Goal: Task Accomplishment & Management: Manage account settings

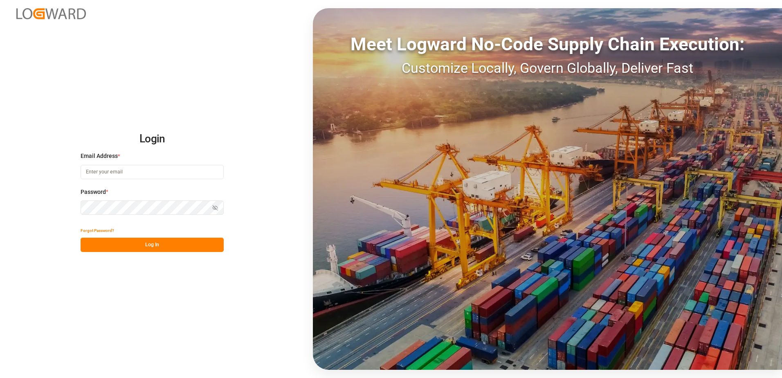
type input "denice.pretorius@leschaco.com"
click at [126, 113] on div "Login Email Address * denice.pretorius@leschaco.com Password * Show password Fo…" at bounding box center [391, 189] width 782 height 378
click at [136, 244] on button "Log In" at bounding box center [152, 245] width 143 height 14
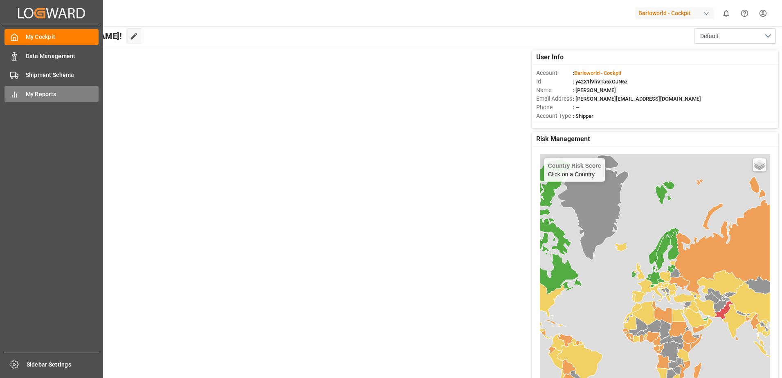
click at [50, 95] on span "My Reports" at bounding box center [62, 94] width 73 height 9
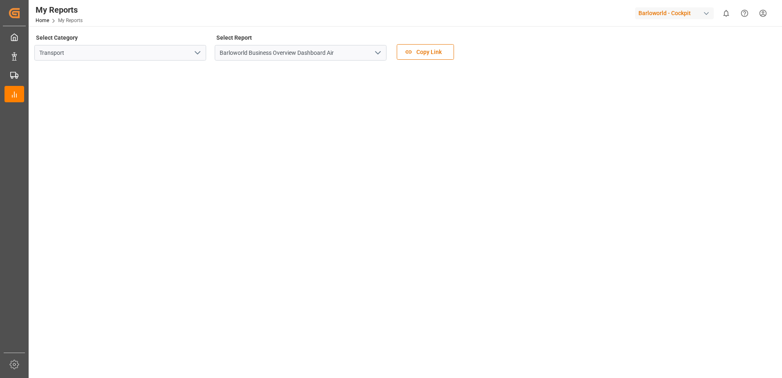
click at [379, 51] on icon "open menu" at bounding box center [378, 53] width 10 height 10
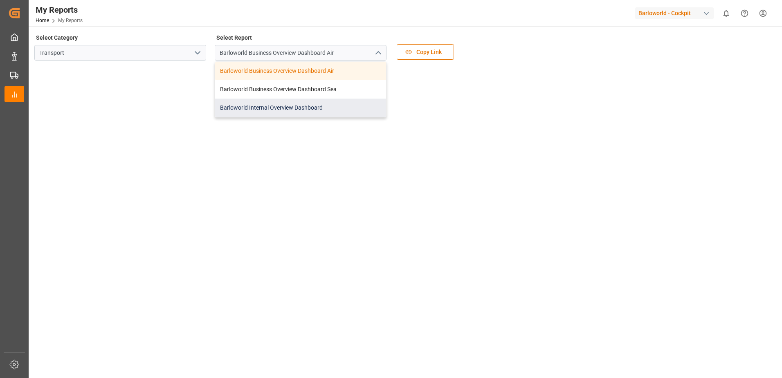
click at [260, 102] on div "Barloworld Internal Overview Dashboard" at bounding box center [300, 108] width 171 height 18
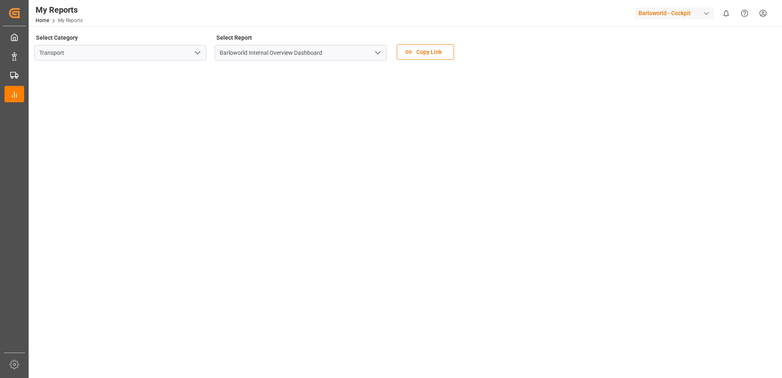
click at [381, 54] on icon "open menu" at bounding box center [378, 53] width 10 height 10
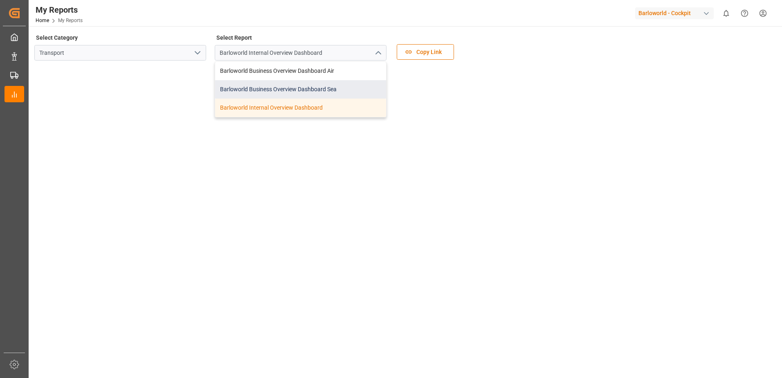
click at [292, 83] on div "Barloworld Business Overview Dashboard Sea" at bounding box center [300, 89] width 171 height 18
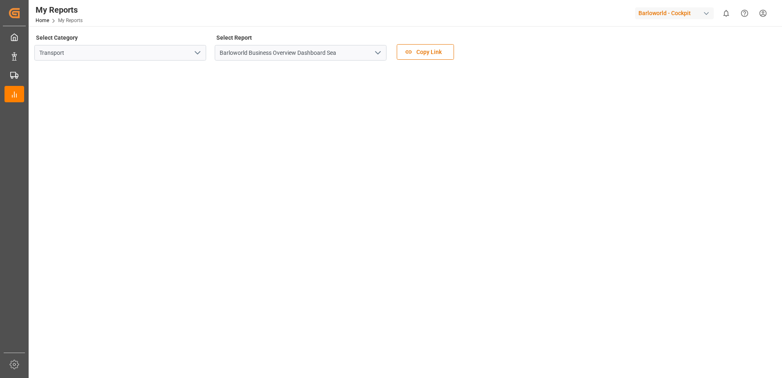
click at [372, 52] on button "open menu" at bounding box center [378, 53] width 12 height 13
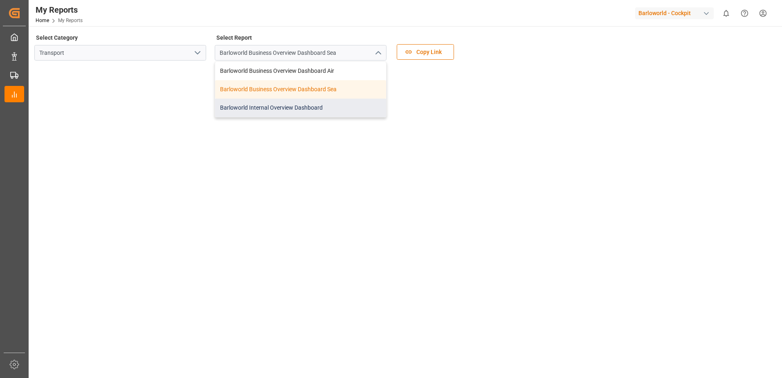
click at [282, 103] on div "Barloworld Internal Overview Dashboard" at bounding box center [300, 108] width 171 height 18
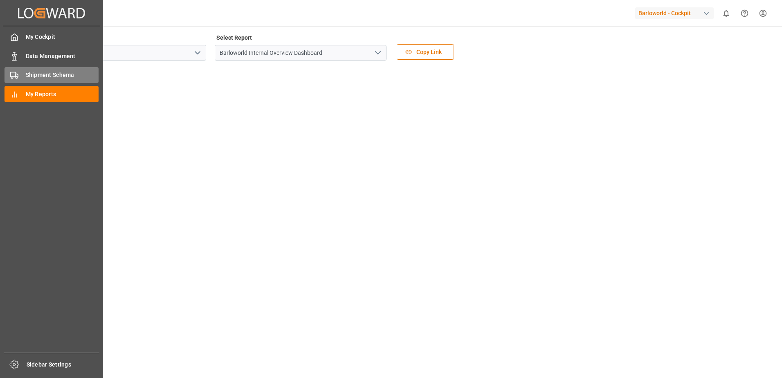
click at [48, 76] on span "Shipment Schema" at bounding box center [62, 75] width 73 height 9
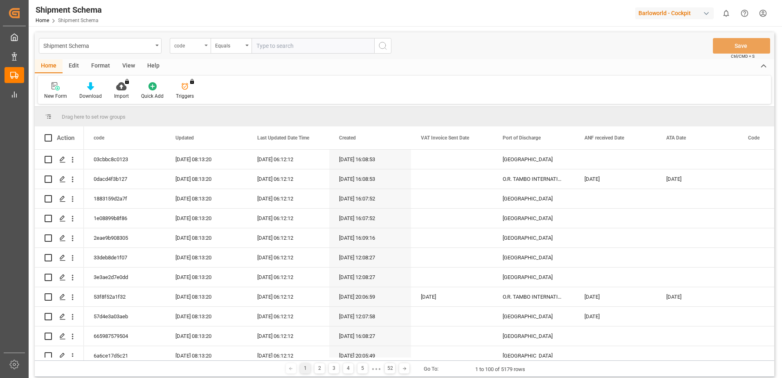
click at [205, 44] on div "code" at bounding box center [190, 46] width 41 height 16
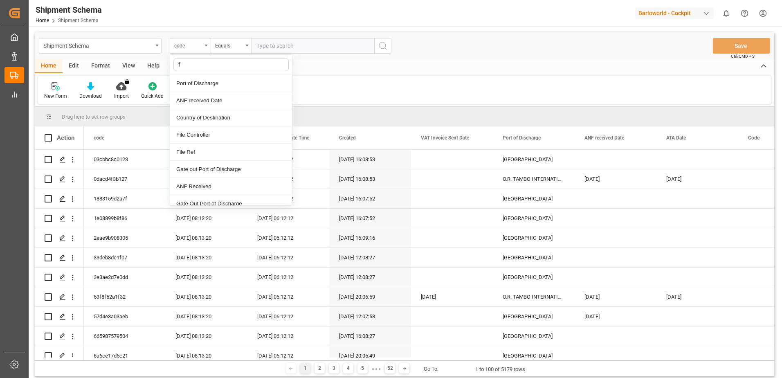
type input "fi"
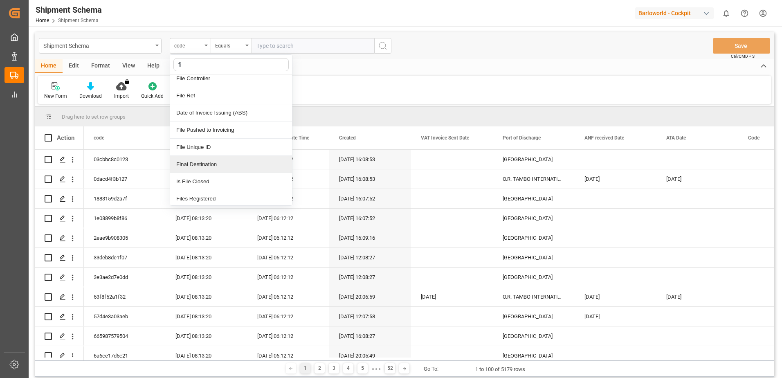
scroll to position [7, 0]
drag, startPoint x: 201, startPoint y: 92, endPoint x: 225, endPoint y: 88, distance: 24.2
click at [201, 92] on div "File Ref" at bounding box center [231, 93] width 122 height 17
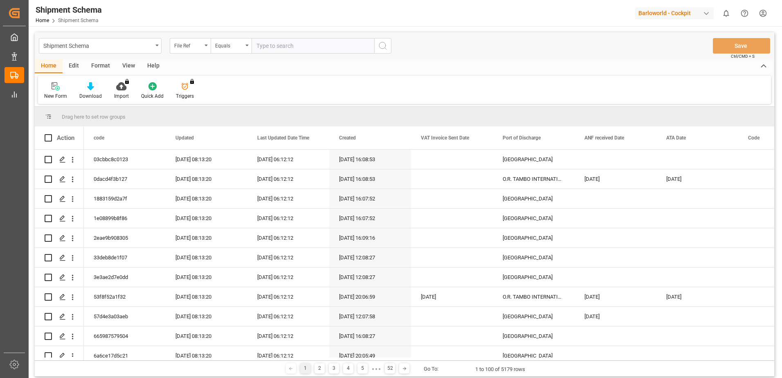
click at [293, 47] on input "text" at bounding box center [313, 46] width 123 height 16
paste input "250904810438"
type input "250904810438"
click at [383, 45] on icon "search button" at bounding box center [383, 46] width 10 height 10
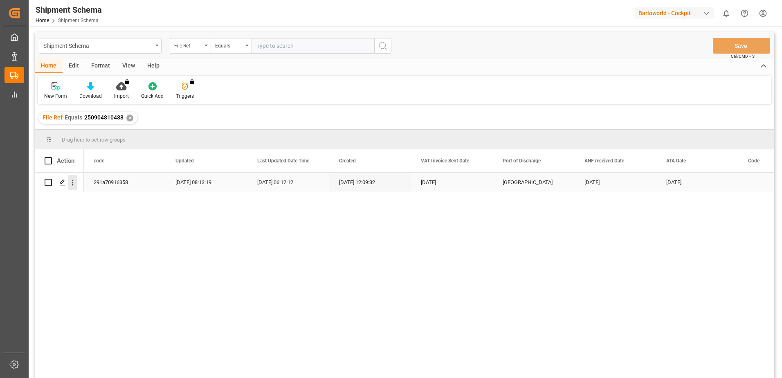
click at [76, 184] on icon "open menu" at bounding box center [72, 182] width 9 height 9
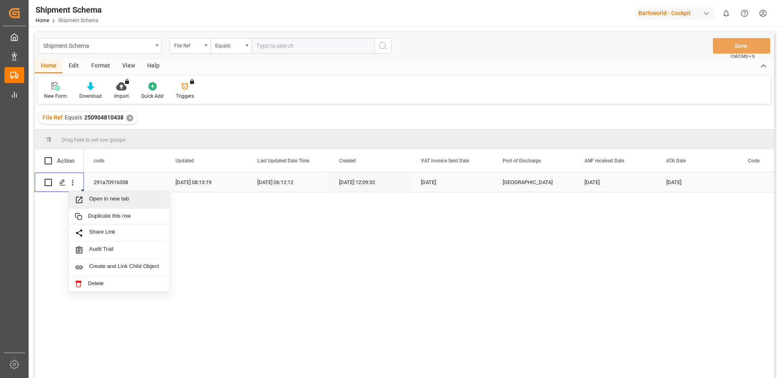
click at [104, 200] on span "Open in new tab" at bounding box center [126, 200] width 74 height 9
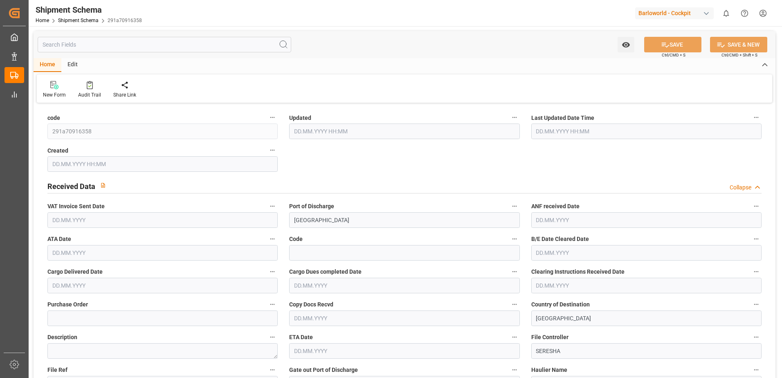
type input "9785445"
type input "38"
type input "7"
type input "2025"
type input "1180"
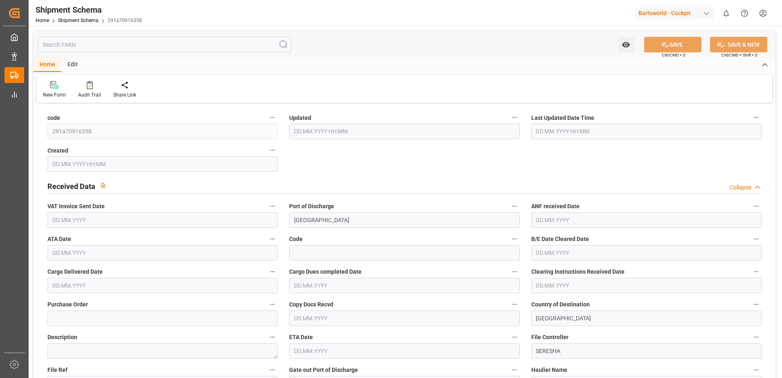
type input "1180"
type input "2"
type input "0"
type input "1"
type input "0"
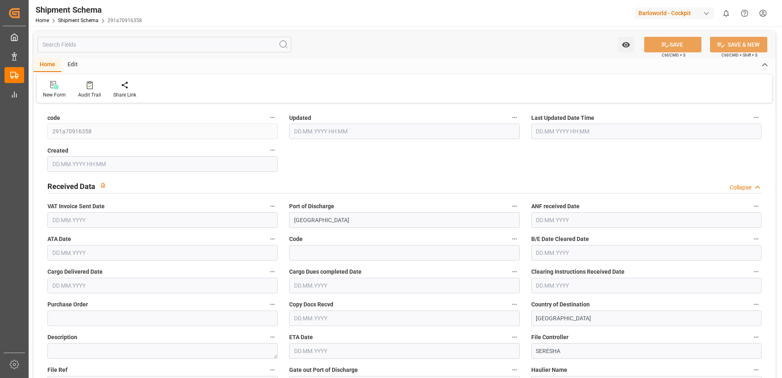
type input "21728.25"
type input "0"
type input "06.10.2025 06:13"
type input "06.10.2025 06:12"
type input "18.09.2025 10:09"
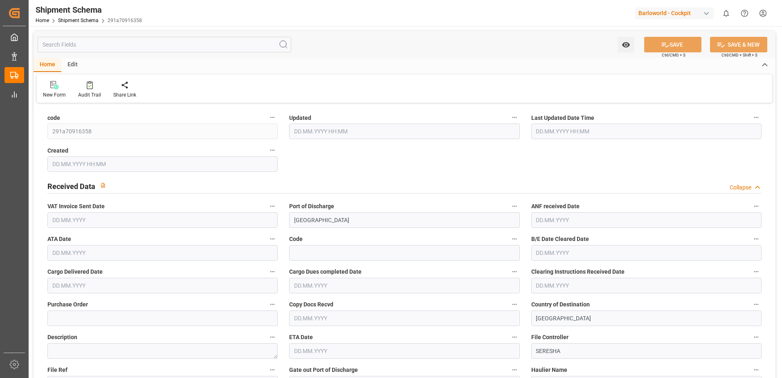
type input "23.09.2025"
type input "19.09.2025"
type input "16.09.2025"
type input "19.09.2025"
type input "23.09.2025"
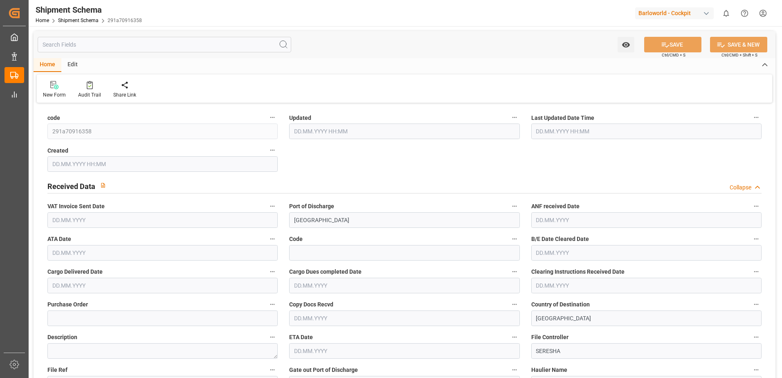
type input "22.09.2025"
type input "18.09.2025"
type input "16.09.2025"
type input "23.09.2025"
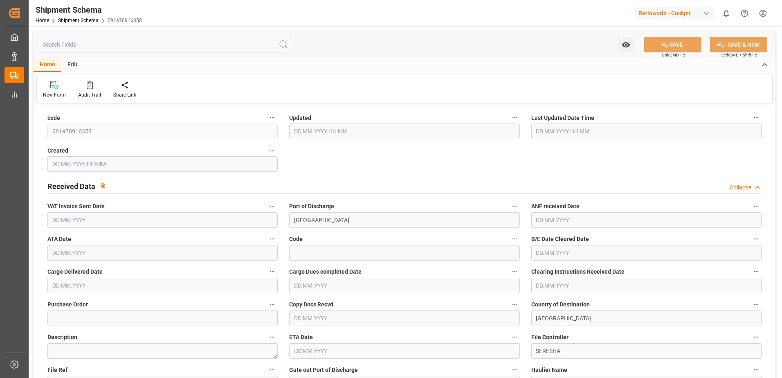
type input "30.09.2025"
type input "16.09.2025"
type input "22.09.2025"
type input "19.09.2025"
type input "17.09.2025"
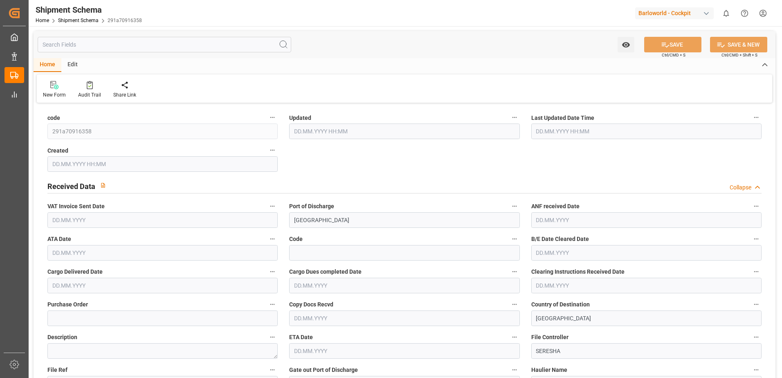
type input "06.09.2025"
type input "16.09.2025"
type input "10.08.2025"
type input "29.09.2025"
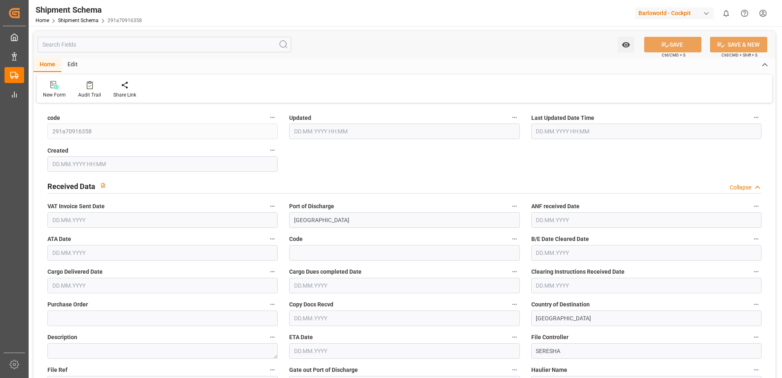
type input "10.08.2025"
type input "18.09.2025 00:00"
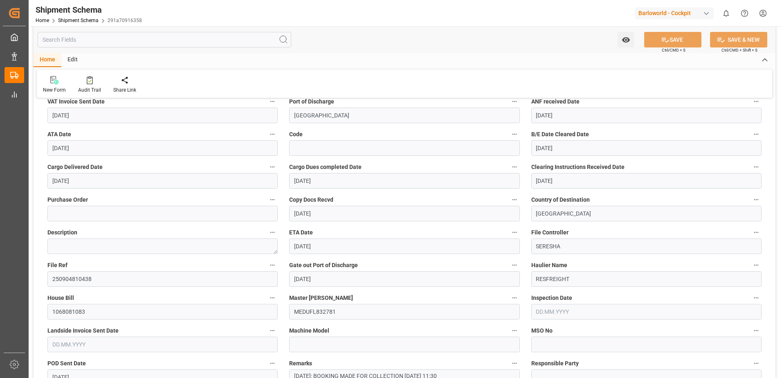
scroll to position [123, 0]
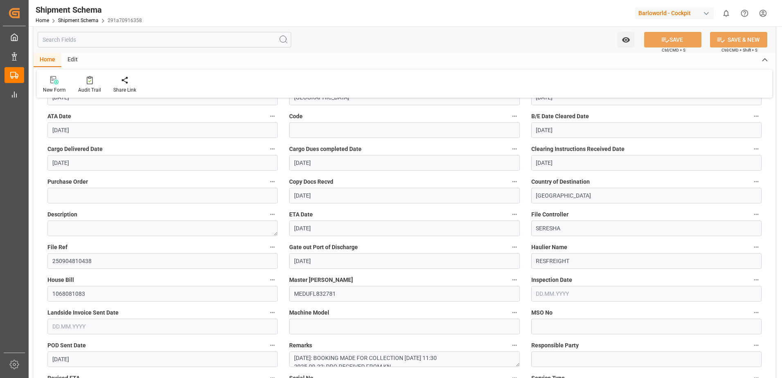
click at [52, 325] on input "text" at bounding box center [162, 327] width 230 height 16
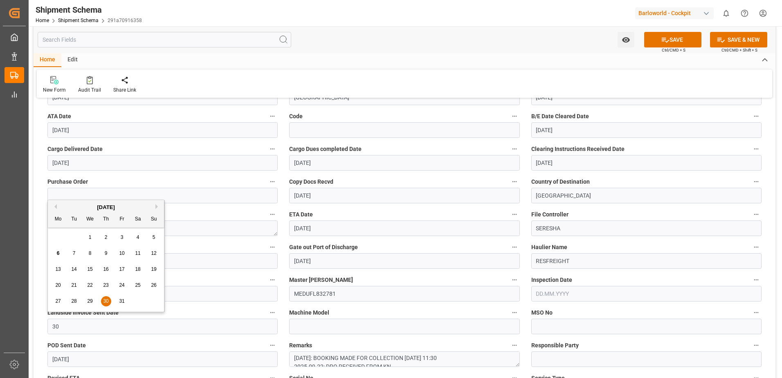
click at [53, 206] on button "Previous Month" at bounding box center [54, 206] width 5 height 5
click at [72, 300] on span "30" at bounding box center [73, 301] width 5 height 6
type input "30.09.2025"
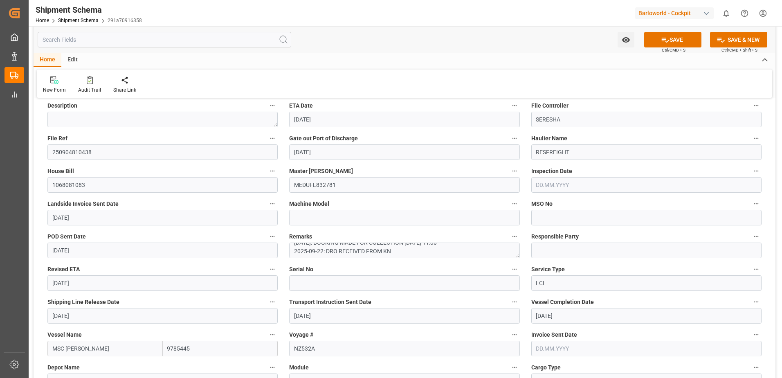
scroll to position [246, 0]
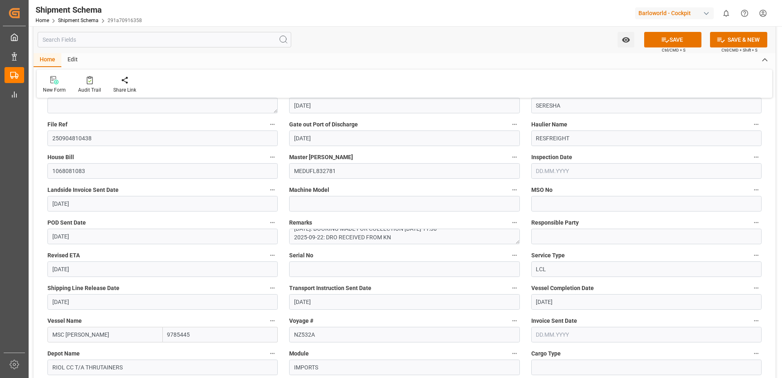
click at [546, 334] on input "text" at bounding box center [647, 335] width 230 height 16
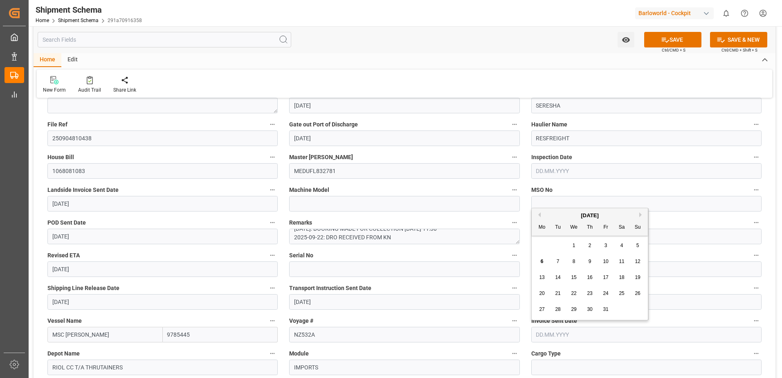
click at [538, 213] on button "Previous Month" at bounding box center [538, 214] width 5 height 5
click at [561, 311] on span "30" at bounding box center [557, 310] width 5 height 6
type input "30.09.2025"
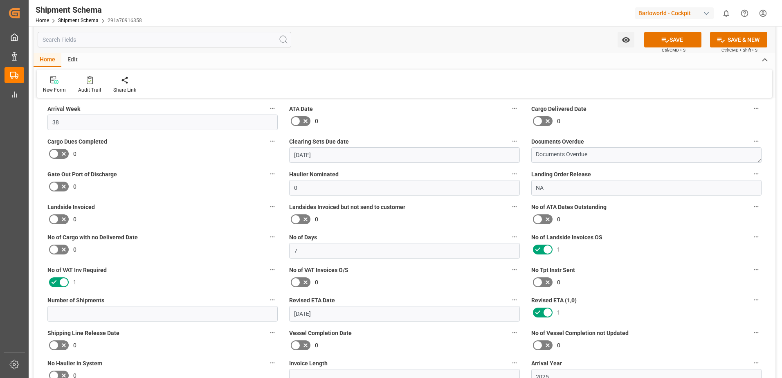
scroll to position [614, 0]
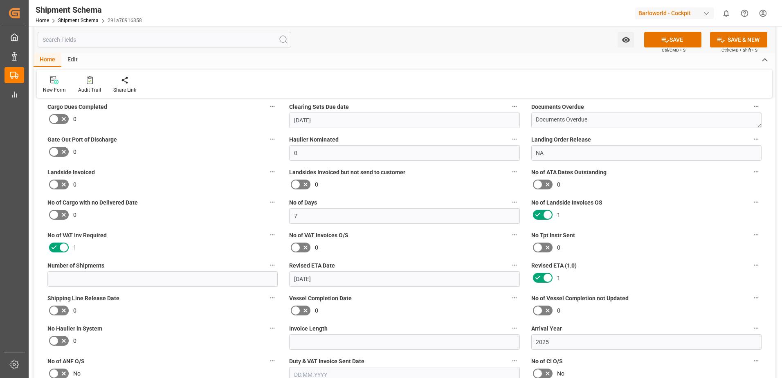
click at [545, 212] on icon at bounding box center [548, 215] width 10 height 10
click at [0, 0] on input "checkbox" at bounding box center [0, 0] width 0 height 0
click at [542, 277] on icon at bounding box center [538, 278] width 10 height 10
click at [0, 0] on input "checkbox" at bounding box center [0, 0] width 0 height 0
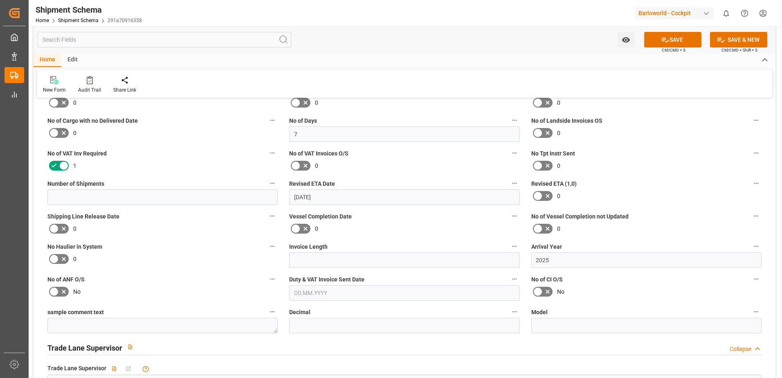
click at [62, 163] on icon at bounding box center [64, 166] width 10 height 10
click at [0, 0] on input "checkbox" at bounding box center [0, 0] width 0 height 0
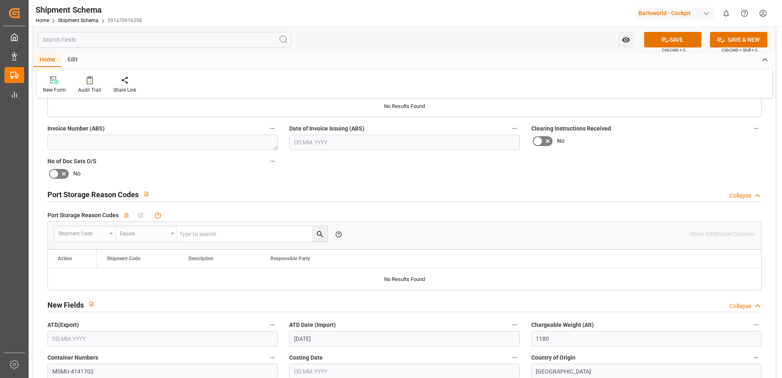
scroll to position [1023, 0]
click at [674, 40] on button "SAVE" at bounding box center [673, 40] width 57 height 16
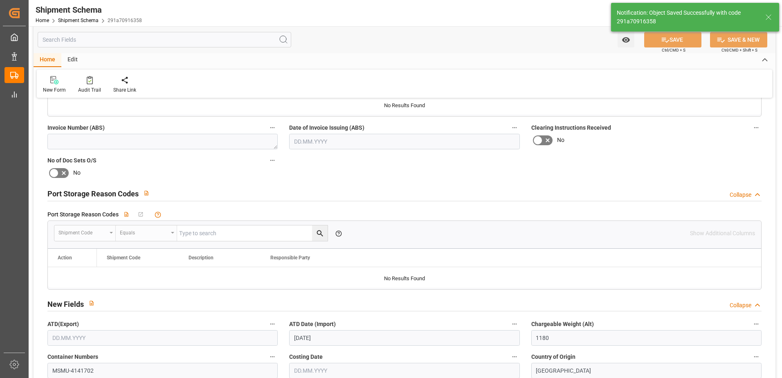
type input "06.10.2025 07:17"
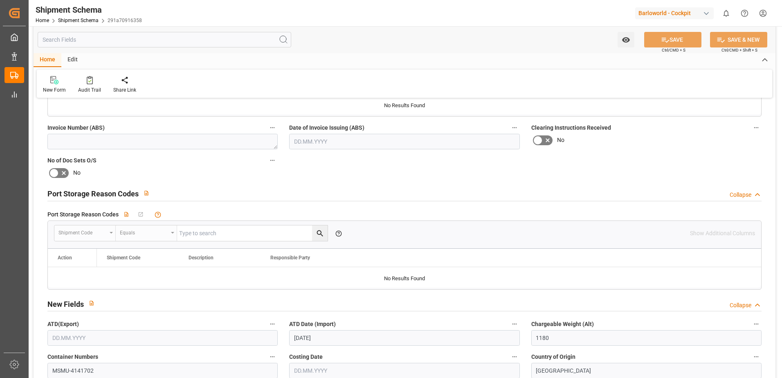
scroll to position [7, 0]
